Goal: Task Accomplishment & Management: Complete application form

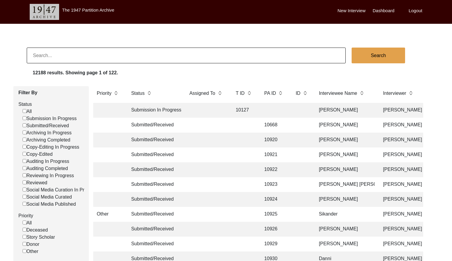
click at [64, 53] on input at bounding box center [186, 56] width 319 height 16
paste input "[PERSON_NAME] [PERSON_NAME]"
type input "[PERSON_NAME] [PERSON_NAME]"
checkbox input "false"
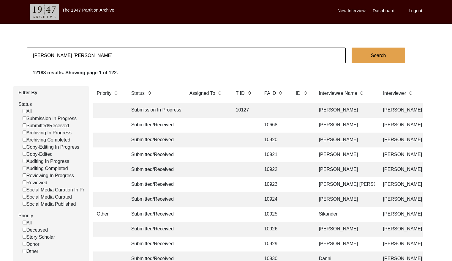
checkbox input "false"
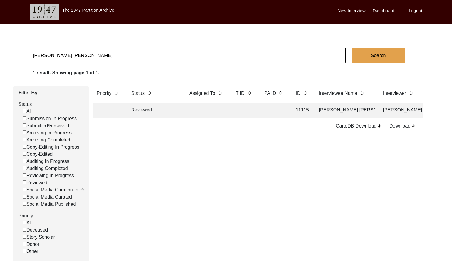
click at [215, 108] on td at bounding box center [207, 110] width 42 height 15
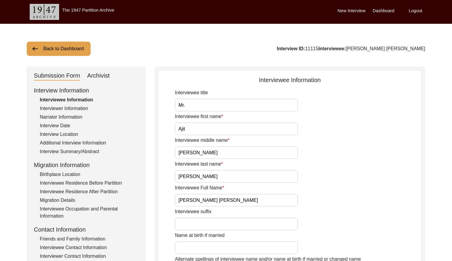
click at [103, 73] on div "Archivist" at bounding box center [98, 76] width 23 height 10
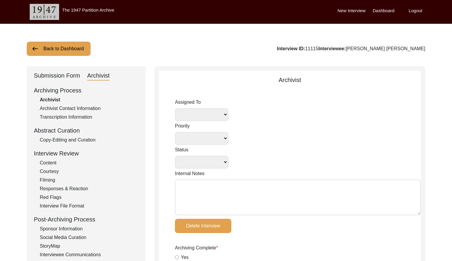
select select
select select "Reviewed"
type textarea "[DATE] Lesya: Assigned to self for archiving. [DATE] Lesya: Assigned to Deepika…"
radio input "true"
type input "[DATE]"
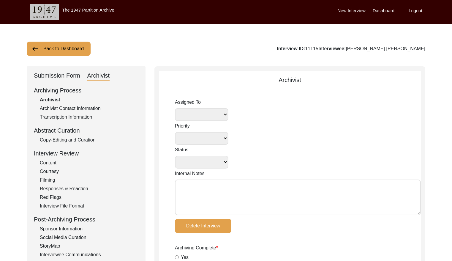
type textarea "Lore 50, 6705 Ipsum: Dolorsi ametconsect'a ELI sedd 'Eius tem inci' ut 'Laboree…"
radio input "true"
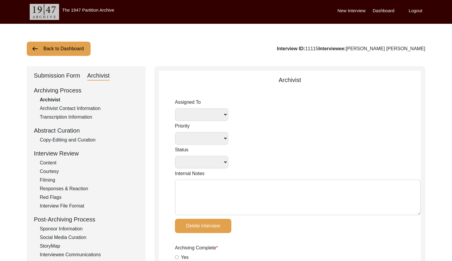
radio input "true"
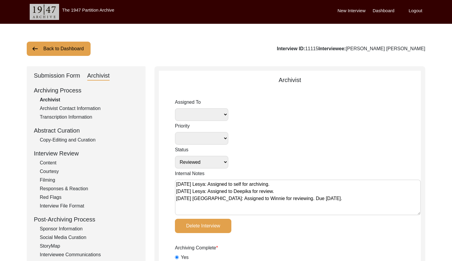
radio input "true"
type input "3:09:56"
type input "22"
type textarea "B-roll: 0:00:39"
type input "mp4"
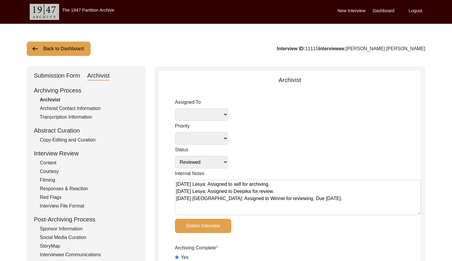
type input "mp4"
select select
drag, startPoint x: 46, startPoint y: 40, endPoint x: 57, endPoint y: 43, distance: 11.9
click at [77, 48] on button "Back to Dashboard" at bounding box center [59, 49] width 64 height 14
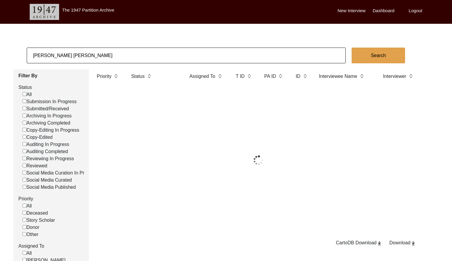
click at [100, 60] on input "[PERSON_NAME] [PERSON_NAME]" at bounding box center [186, 56] width 319 height 16
click at [100, 59] on input "[PERSON_NAME] [PERSON_NAME]" at bounding box center [186, 56] width 319 height 16
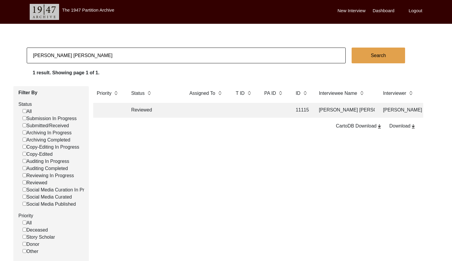
click at [100, 59] on input "[PERSON_NAME] [PERSON_NAME]" at bounding box center [186, 56] width 319 height 16
click at [89, 61] on input "[PERSON_NAME] [PERSON_NAME]" at bounding box center [186, 56] width 319 height 16
click at [89, 60] on input "[PERSON_NAME] [PERSON_NAME]" at bounding box center [186, 56] width 319 height 16
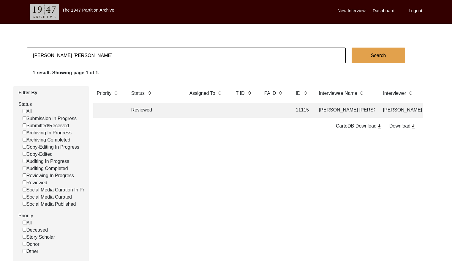
click at [89, 60] on input "[PERSON_NAME] [PERSON_NAME]" at bounding box center [186, 56] width 319 height 16
click at [89, 59] on input "[PERSON_NAME] [PERSON_NAME]" at bounding box center [186, 56] width 319 height 16
click at [89, 57] on input "[PERSON_NAME] [PERSON_NAME]" at bounding box center [186, 56] width 319 height 16
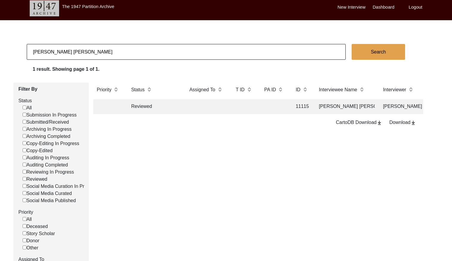
click at [89, 57] on input "[PERSON_NAME] [PERSON_NAME]" at bounding box center [186, 52] width 319 height 16
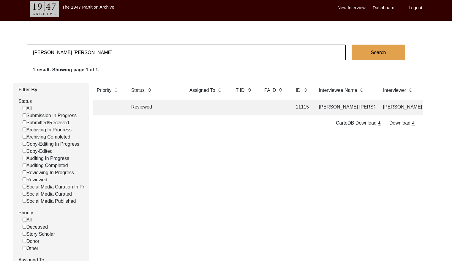
click at [89, 57] on input "[PERSON_NAME] [PERSON_NAME]" at bounding box center [186, 53] width 319 height 16
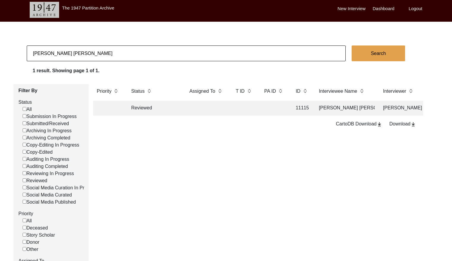
paste input "[PERSON_NAME]"
type input "[PERSON_NAME]"
checkbox input "false"
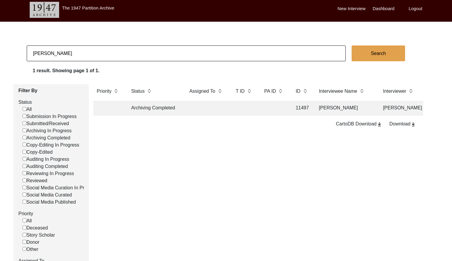
click at [263, 110] on td at bounding box center [274, 108] width 27 height 15
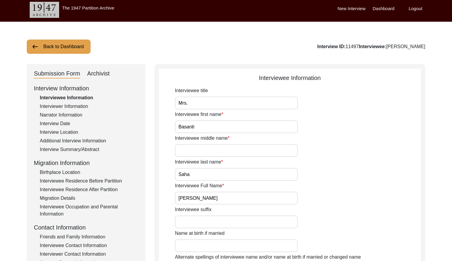
drag, startPoint x: 92, startPoint y: 75, endPoint x: 114, endPoint y: 74, distance: 21.4
click at [92, 75] on div "Archivist" at bounding box center [98, 74] width 23 height 10
select select "Archiving Completed"
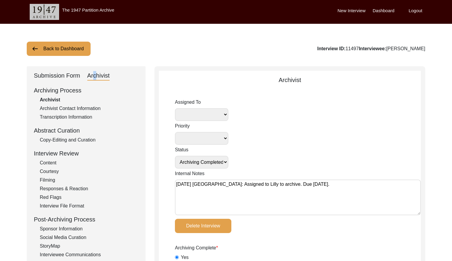
click at [50, 48] on button "Back to Dashboard" at bounding box center [59, 49] width 64 height 14
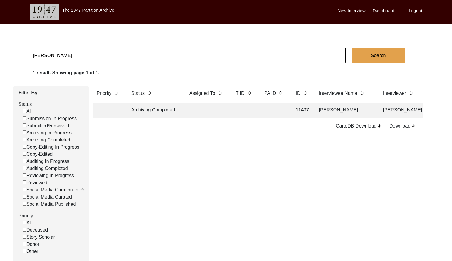
click at [80, 56] on input "[PERSON_NAME]" at bounding box center [186, 56] width 319 height 16
click at [80, 55] on input "[PERSON_NAME]" at bounding box center [186, 56] width 319 height 16
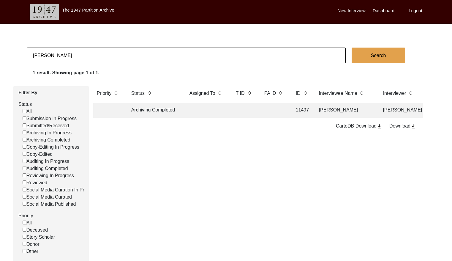
click at [80, 55] on input "[PERSON_NAME]" at bounding box center [186, 56] width 319 height 16
paste input "Sita Ram"
click at [81, 54] on input "Basanti SahaSita Ram" at bounding box center [186, 56] width 319 height 16
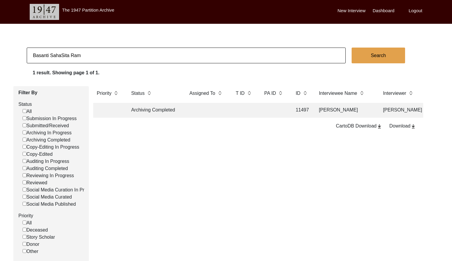
click at [81, 54] on input "Basanti SahaSita Ram" at bounding box center [186, 56] width 319 height 16
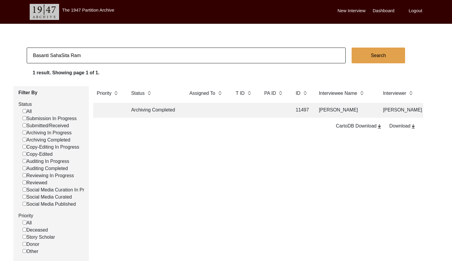
paste input
type input "Sita Ram"
checkbox input "false"
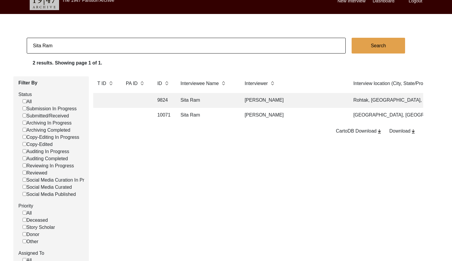
scroll to position [0, 135]
click at [101, 45] on input "Sita Ram" at bounding box center [186, 46] width 319 height 16
click at [101, 44] on input "Sita Ram" at bounding box center [186, 46] width 319 height 16
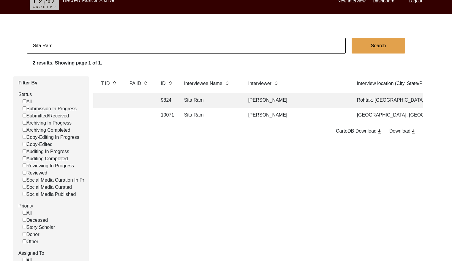
paste input "8609"
type input "8609"
checkbox input "false"
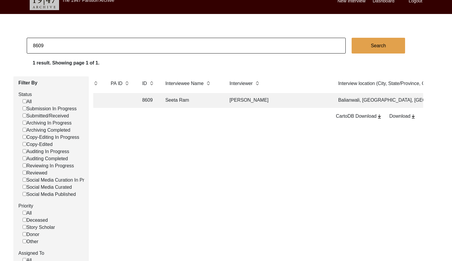
scroll to position [0, 156]
click at [257, 95] on td "[PERSON_NAME]" at bounding box center [276, 100] width 104 height 15
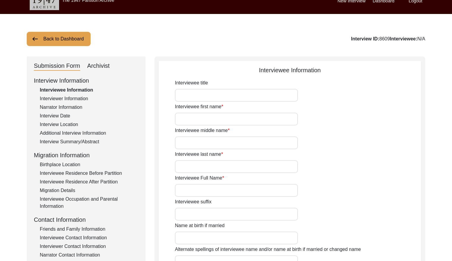
type input "Seeta Ram"
type input "1937"
type input "[DEMOGRAPHIC_DATA]"
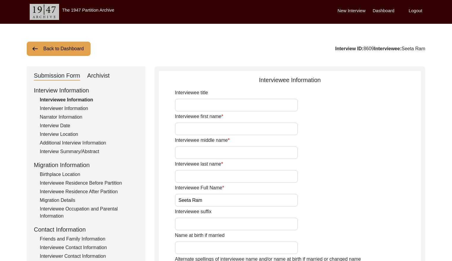
click at [99, 78] on div "Archivist" at bounding box center [98, 76] width 23 height 10
select select "Copy-Edited"
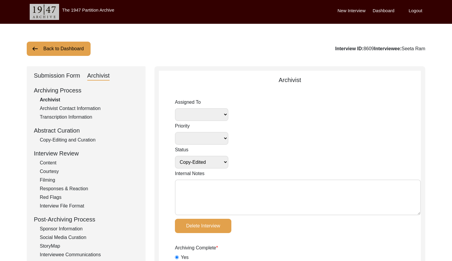
click at [44, 50] on button "Back to Dashboard" at bounding box center [59, 49] width 64 height 14
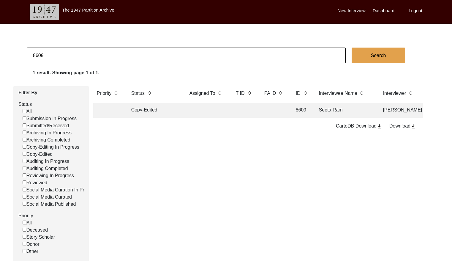
click at [106, 58] on input "8609" at bounding box center [186, 56] width 319 height 16
paste input "[PERSON_NAME]"
type input "[PERSON_NAME]"
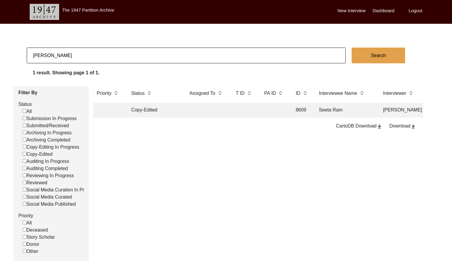
checkbox input "false"
click at [266, 112] on td at bounding box center [274, 110] width 27 height 15
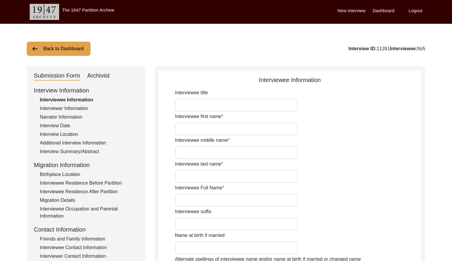
type input "Mr."
type input "[PERSON_NAME]"
type input "N/A"
type input "[PERSON_NAME]"
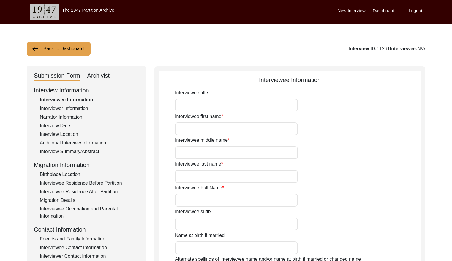
type input "[DATE]"
type input "84"
type input "[DEMOGRAPHIC_DATA]"
type input "N/A"
type input "[DEMOGRAPHIC_DATA]"
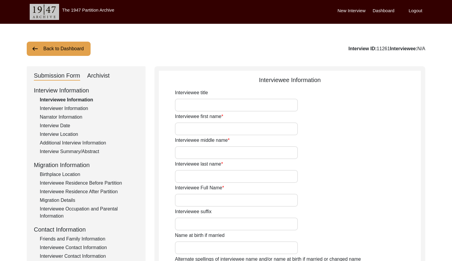
type input "Indian (Bengali)"
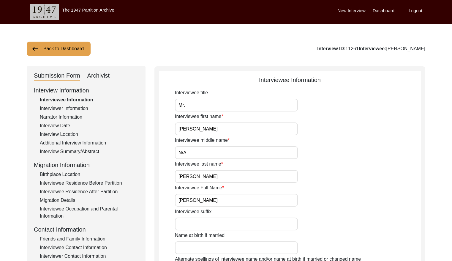
drag, startPoint x: 94, startPoint y: 76, endPoint x: 107, endPoint y: 74, distance: 13.3
click at [94, 76] on div "Archivist" at bounding box center [98, 76] width 23 height 10
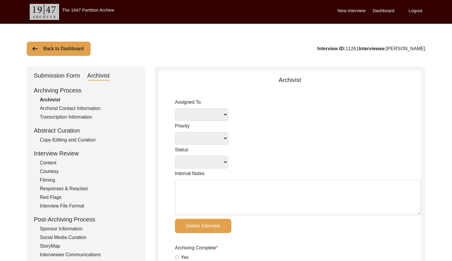
select select
select select "Auditing Completed"
type textarea "[DATE] Lesya: Assigned to [PERSON_NAME] for archiving. Final draft due [DATE] 2…"
type textarea "Loremip 0, 9650 Dolors: Ametc a elitse do eiu tem in ‘Utlaboreetd magna’ aliqu …"
radio input "true"
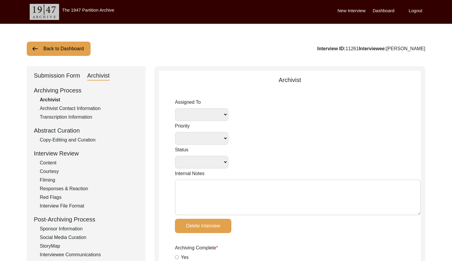
type input "1:23:45"
radio input "true"
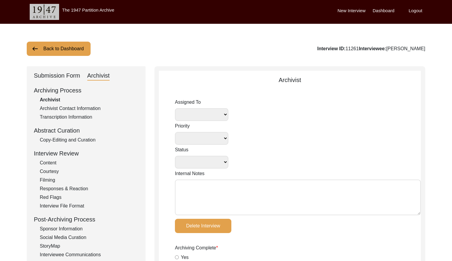
radio input "true"
type input "22"
type input "mp4"
type input "13.35 GB"
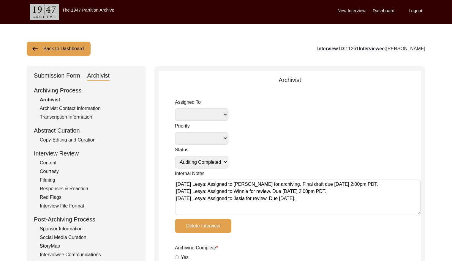
select select
click at [56, 50] on button "Back to Dashboard" at bounding box center [59, 49] width 64 height 14
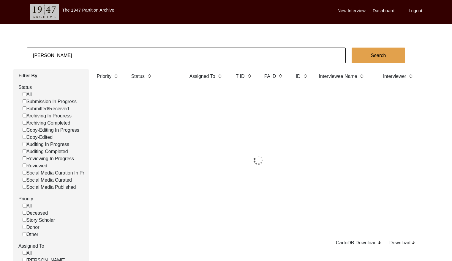
drag, startPoint x: 56, startPoint y: 50, endPoint x: 105, endPoint y: 53, distance: 49.1
click at [105, 53] on input "[PERSON_NAME]" at bounding box center [186, 56] width 319 height 16
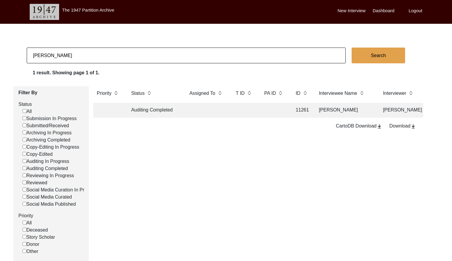
click at [105, 53] on input "[PERSON_NAME]" at bounding box center [186, 56] width 319 height 16
type input "11497"
checkbox input "false"
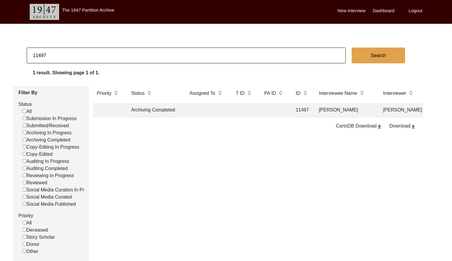
click at [193, 109] on td at bounding box center [207, 110] width 42 height 15
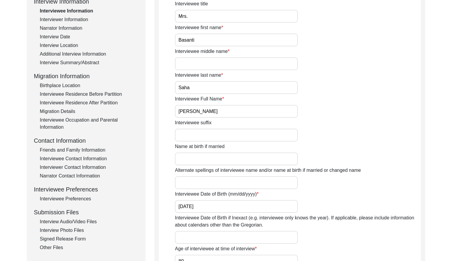
scroll to position [102, 0]
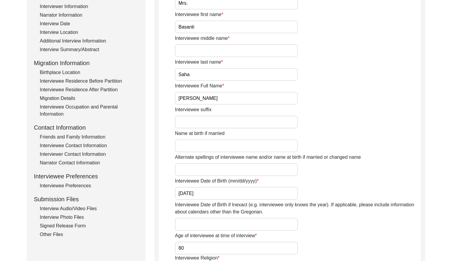
click at [82, 215] on div "Interview Photo Files" at bounding box center [89, 217] width 99 height 7
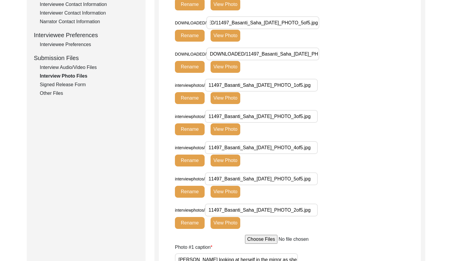
scroll to position [245, 0]
